Goal: Contribute content: Contribute content

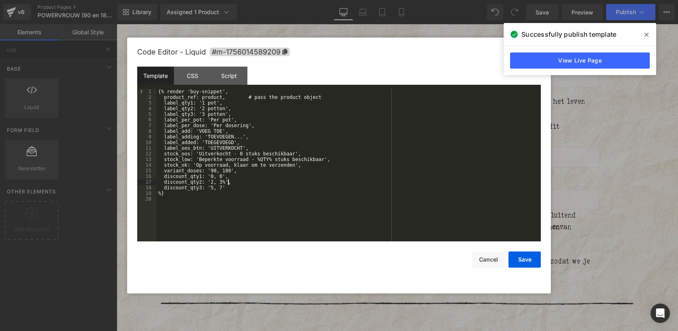
click at [0, 0] on div "{% render 'buy-snippet', product_ref: product, # pass the product object label_…" at bounding box center [0, 0] width 0 height 0
click at [0, 0] on button "Save" at bounding box center [0, 0] width 0 height 0
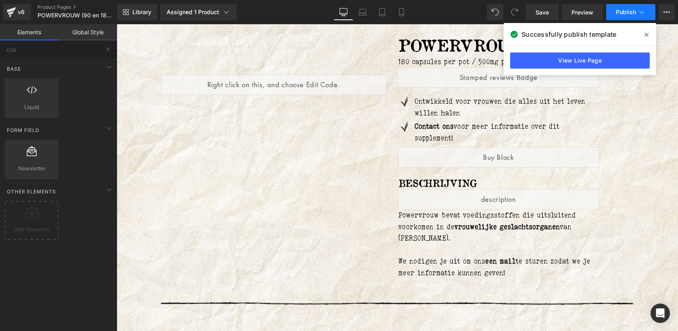
click at [628, 11] on span "Publish" at bounding box center [626, 12] width 20 height 6
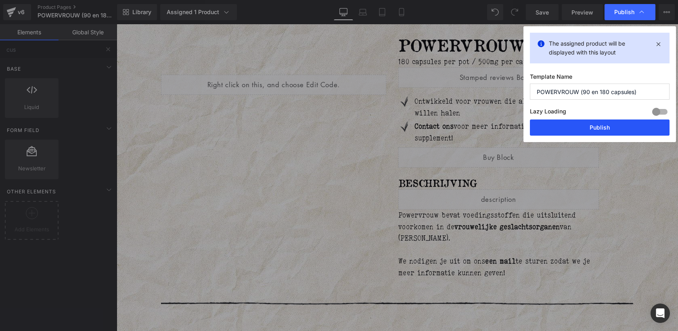
click at [0, 0] on button "Publish" at bounding box center [0, 0] width 0 height 0
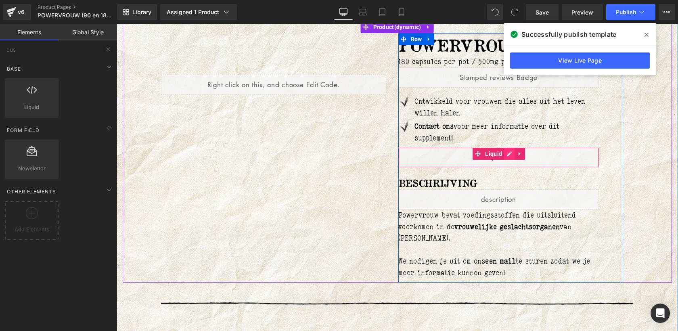
click at [508, 155] on div "Liquid" at bounding box center [498, 157] width 201 height 20
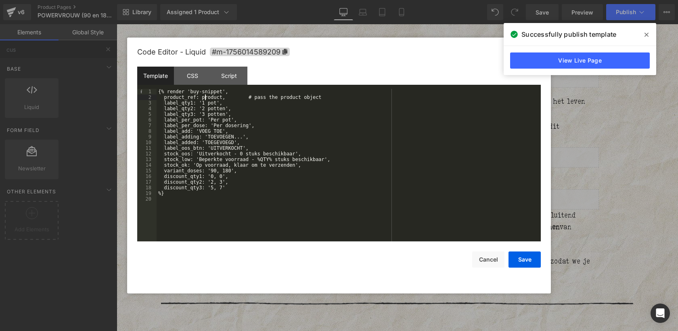
click at [0, 0] on div "{% render 'buy-snippet', product_ref: product, # pass the product object label_…" at bounding box center [0, 0] width 0 height 0
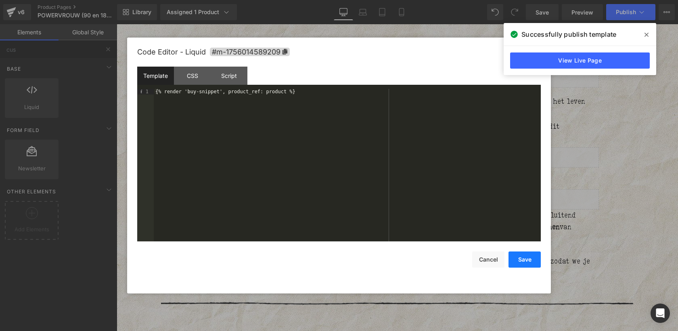
click at [0, 0] on button "Save" at bounding box center [0, 0] width 0 height 0
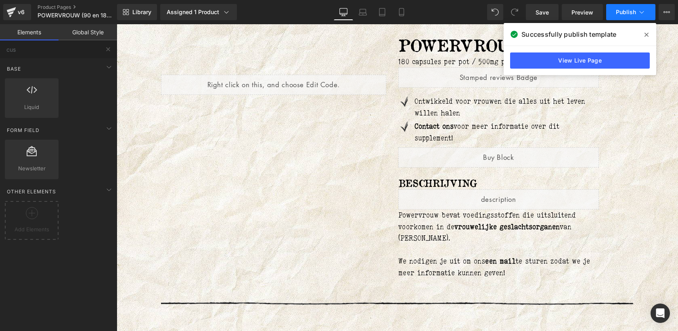
click at [627, 14] on span "Publish" at bounding box center [626, 12] width 20 height 6
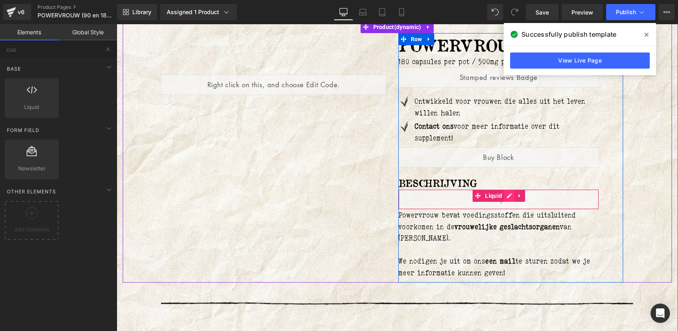
click at [508, 196] on div "Liquid" at bounding box center [498, 199] width 201 height 20
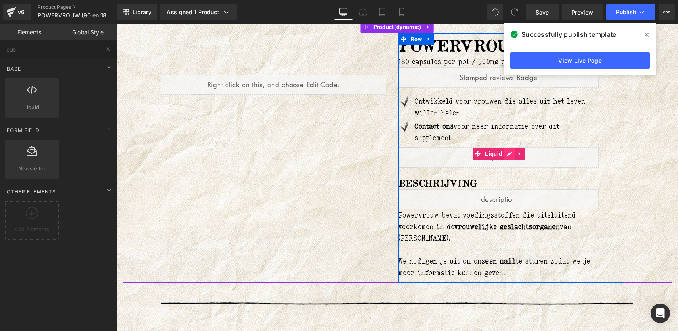
click at [509, 157] on div "Liquid" at bounding box center [498, 157] width 201 height 20
